Goal: Transaction & Acquisition: Purchase product/service

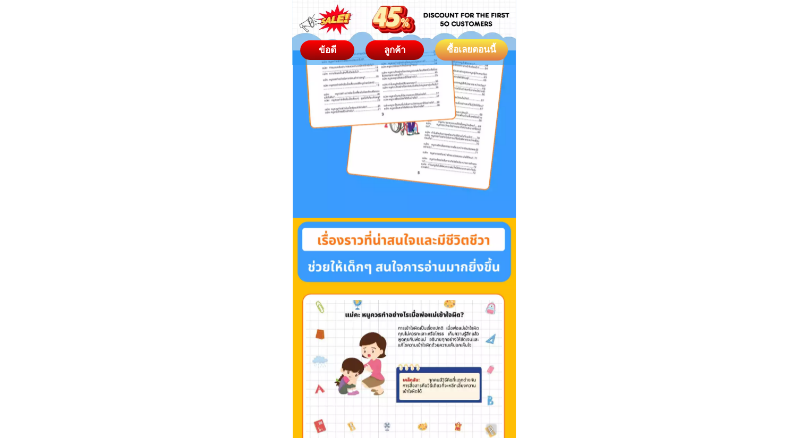
click at [463, 44] on div "ซื้อเลยตอนนี้" at bounding box center [471, 50] width 73 height 14
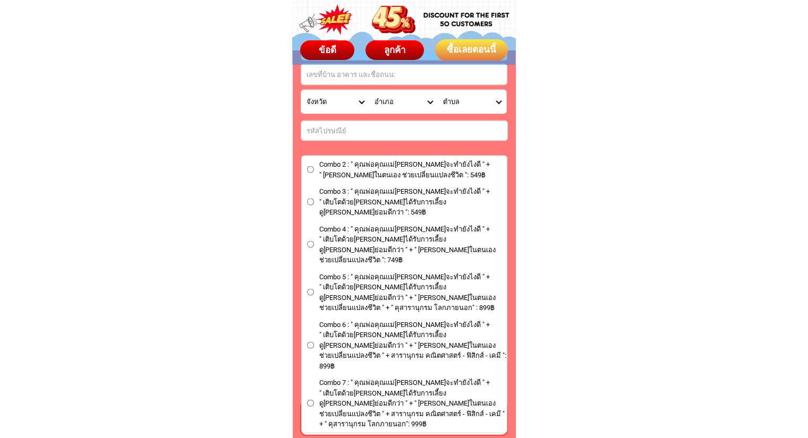
scroll to position [6168, 0]
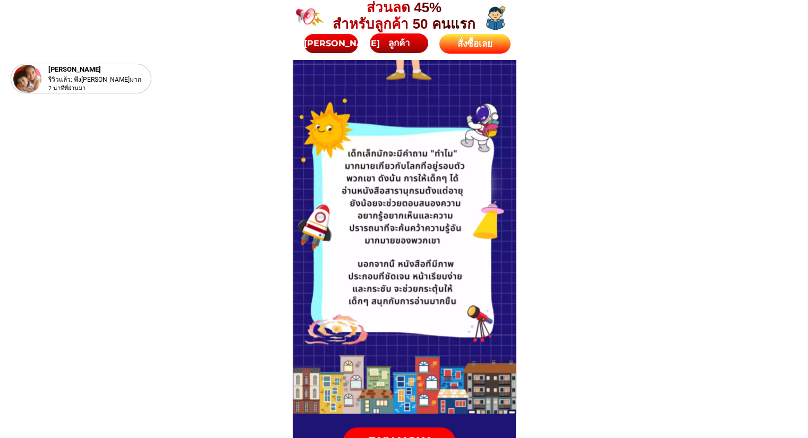
scroll to position [743, 0]
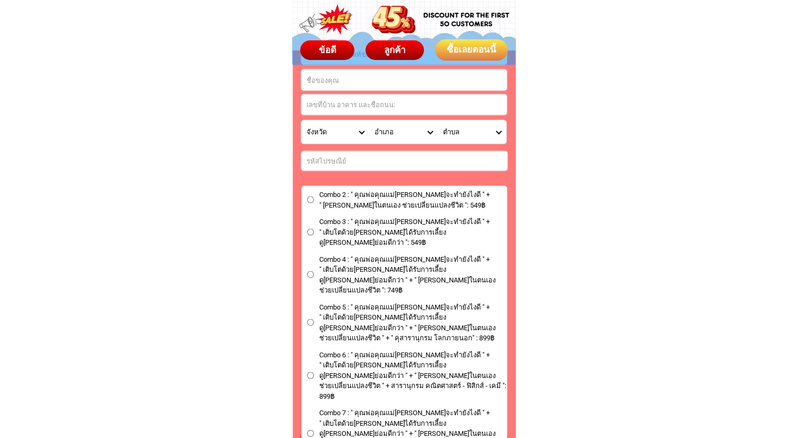
scroll to position [6242, 0]
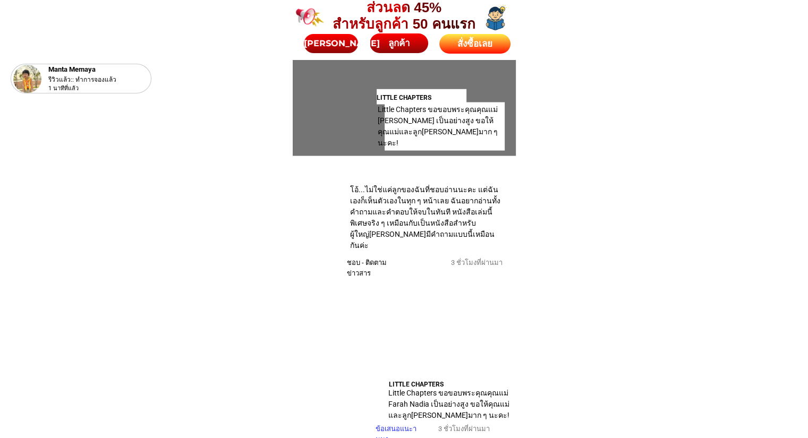
scroll to position [6528, 0]
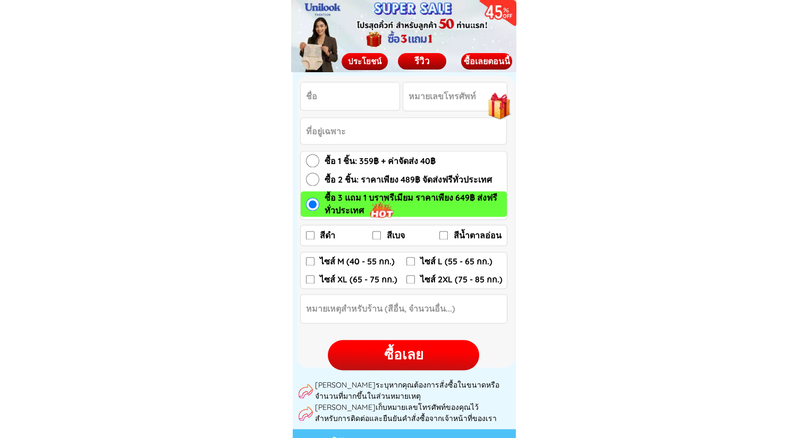
scroll to position [6066, 0]
